Goal: Find specific page/section: Find specific page/section

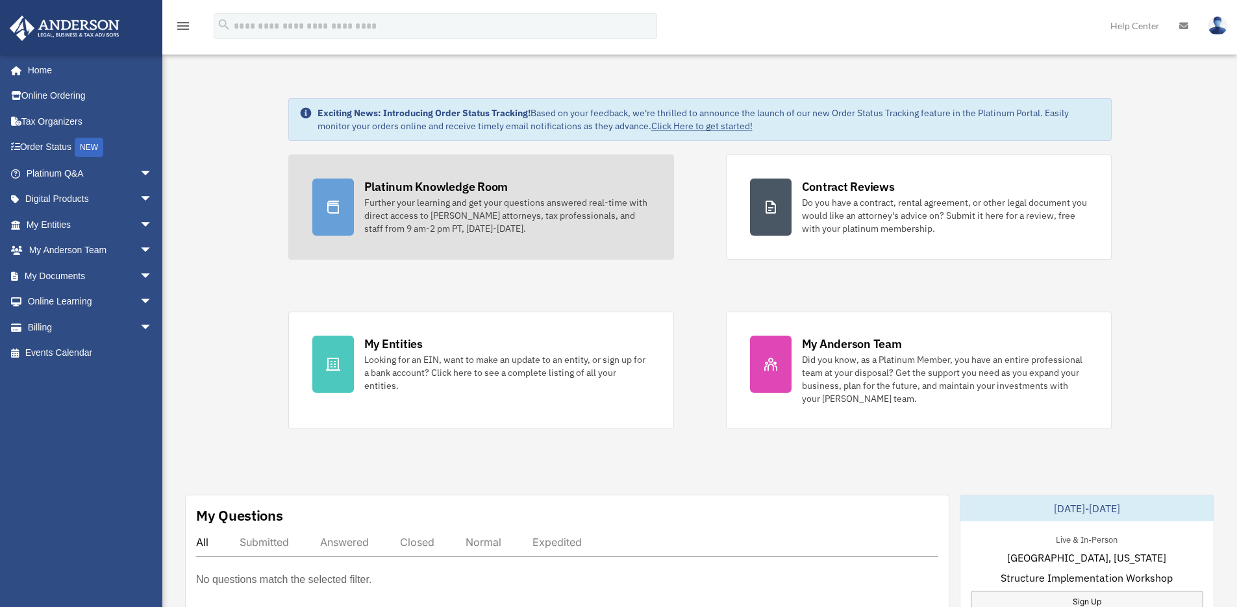
click at [427, 216] on div "Further your learning and get your questions answered real-time with direct acc…" at bounding box center [507, 215] width 286 height 39
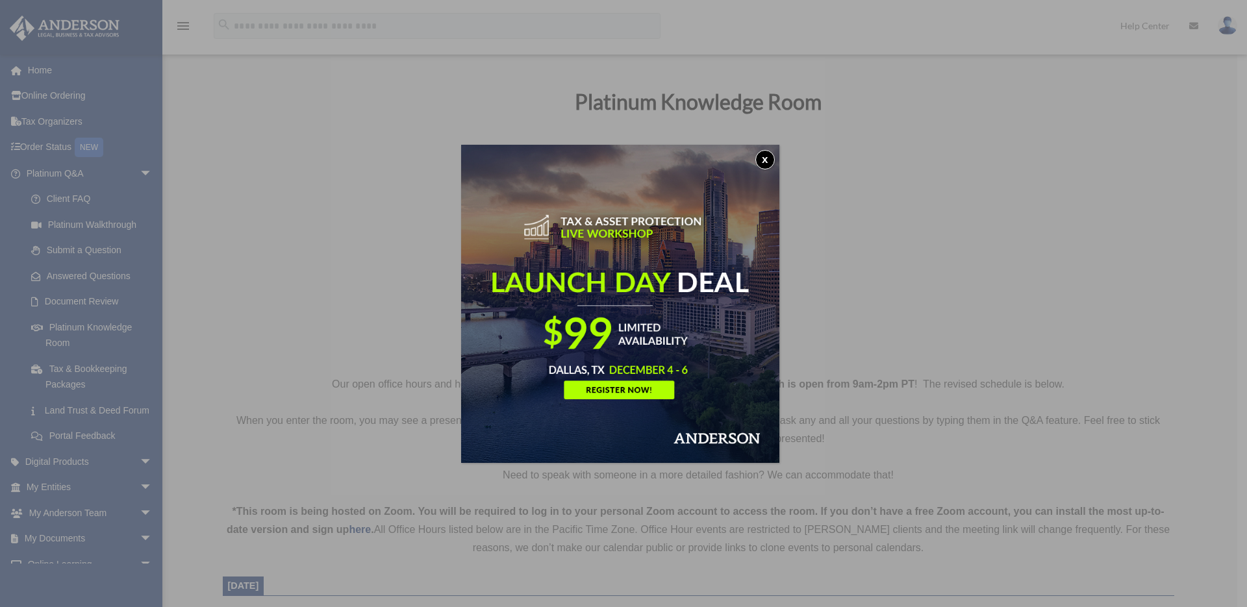
click at [767, 158] on button "x" at bounding box center [764, 159] width 19 height 19
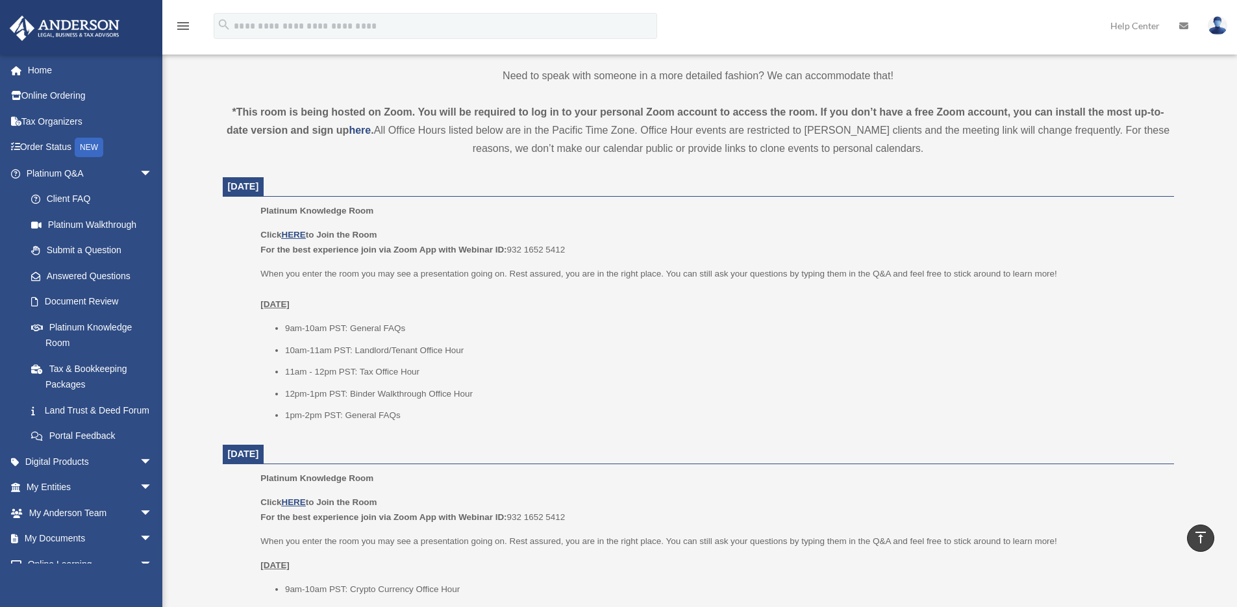
scroll to position [424, 0]
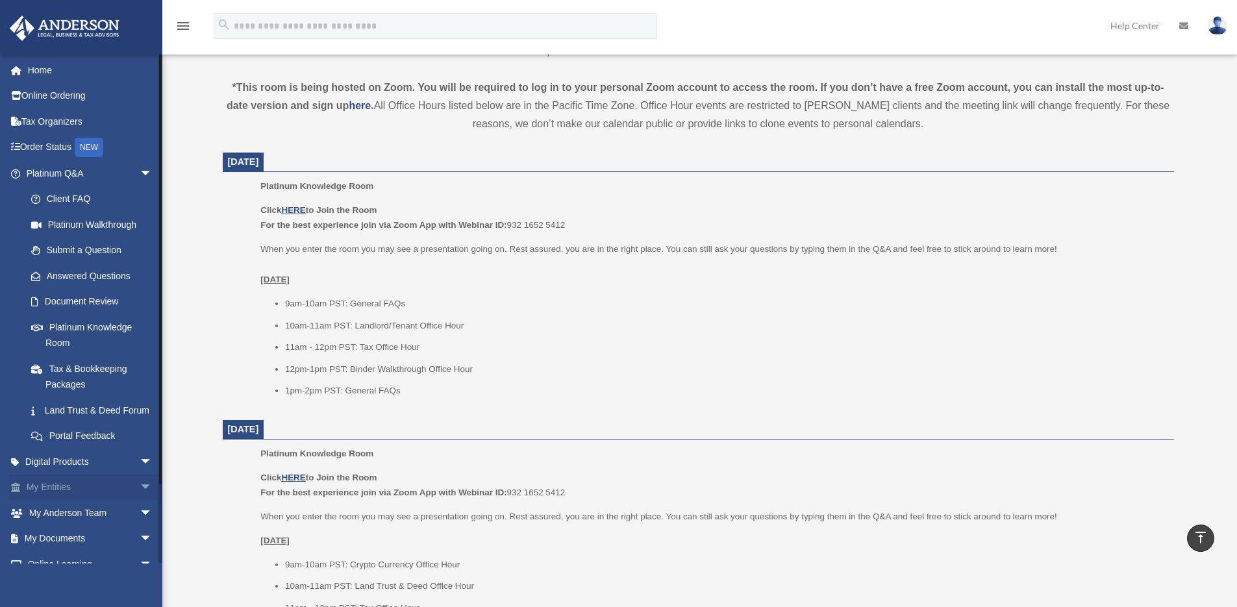
click at [140, 499] on span "arrow_drop_down" at bounding box center [153, 488] width 26 height 27
click at [83, 526] on link "Overview" at bounding box center [95, 513] width 154 height 26
click at [71, 526] on link "Overview" at bounding box center [95, 513] width 154 height 26
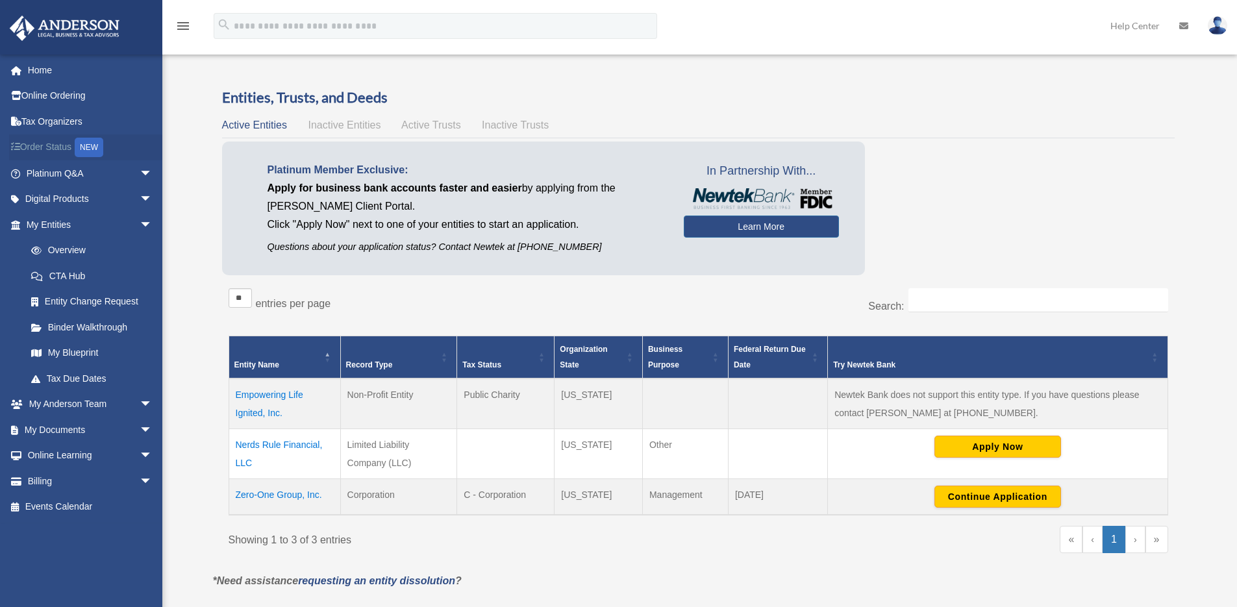
click at [63, 147] on link "Order Status NEW" at bounding box center [90, 147] width 163 height 27
